Goal: Information Seeking & Learning: Learn about a topic

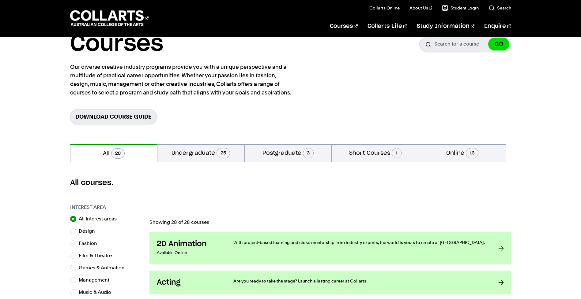
scroll to position [31, 0]
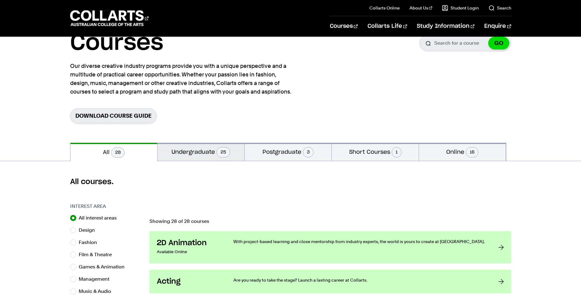
click at [196, 150] on button "Undergraduate 25" at bounding box center [200, 152] width 87 height 18
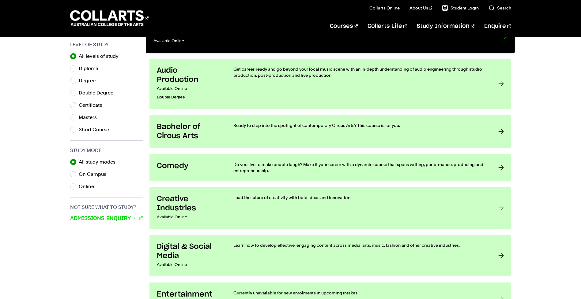
scroll to position [306, 0]
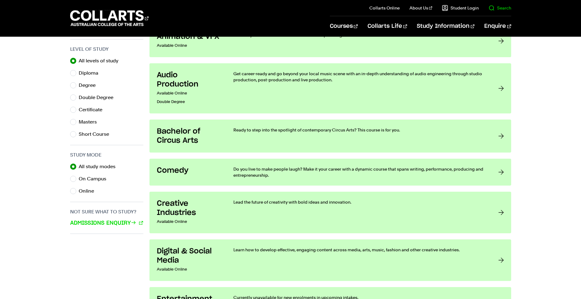
click at [500, 11] on il "Search" at bounding box center [494, 8] width 32 height 16
click at [500, 5] on il "Search" at bounding box center [494, 8] width 32 height 16
click at [499, 10] on link "Search" at bounding box center [499, 8] width 23 height 6
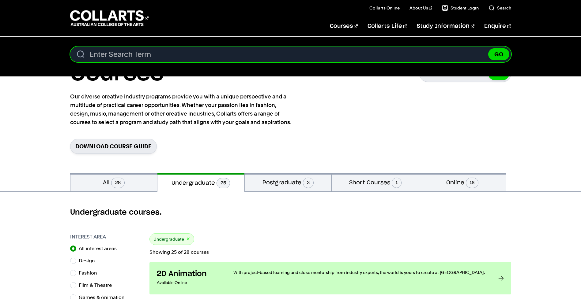
click at [141, 55] on input "Search content" at bounding box center [290, 55] width 441 height 16
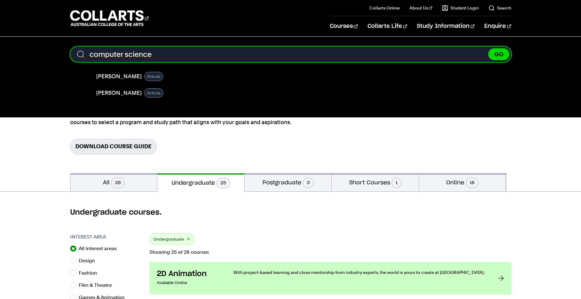
type input "computer science"
click at [488, 48] on button "GO" at bounding box center [498, 54] width 21 height 12
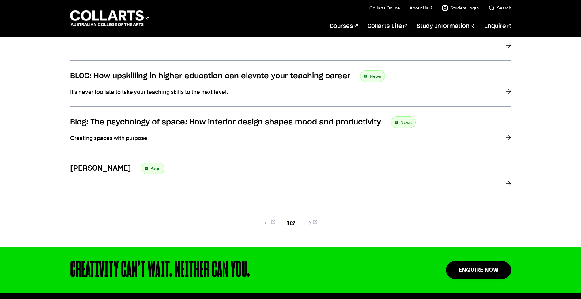
scroll to position [122, 0]
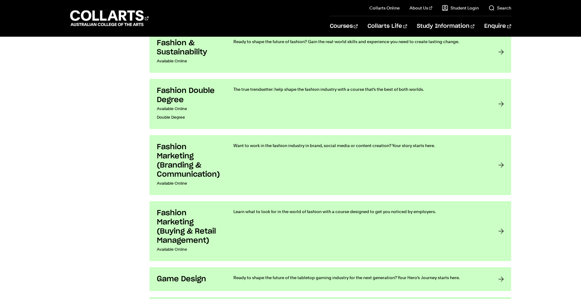
scroll to position [734, 0]
